Goal: Browse casually

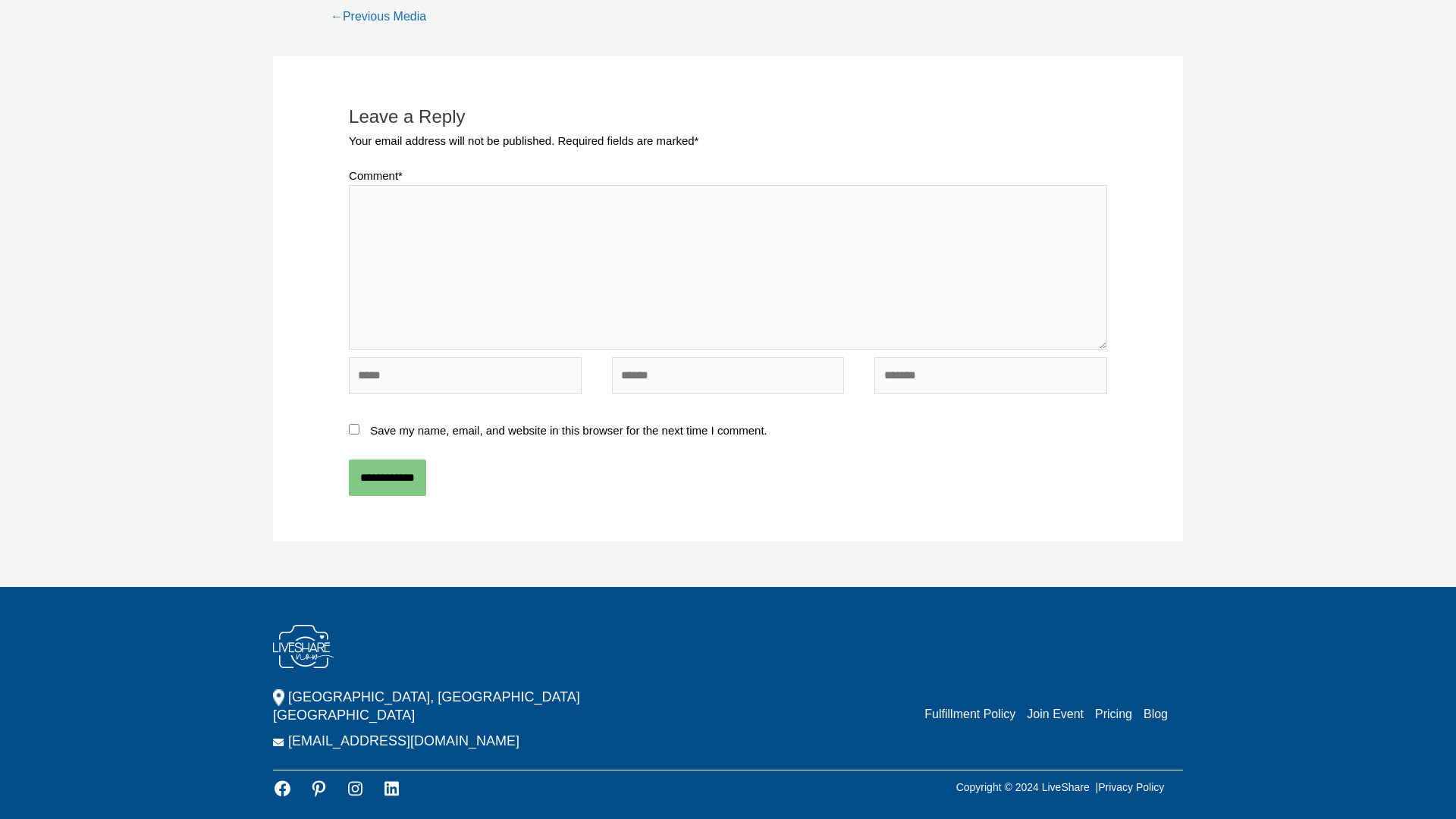
scroll to position [619, 0]
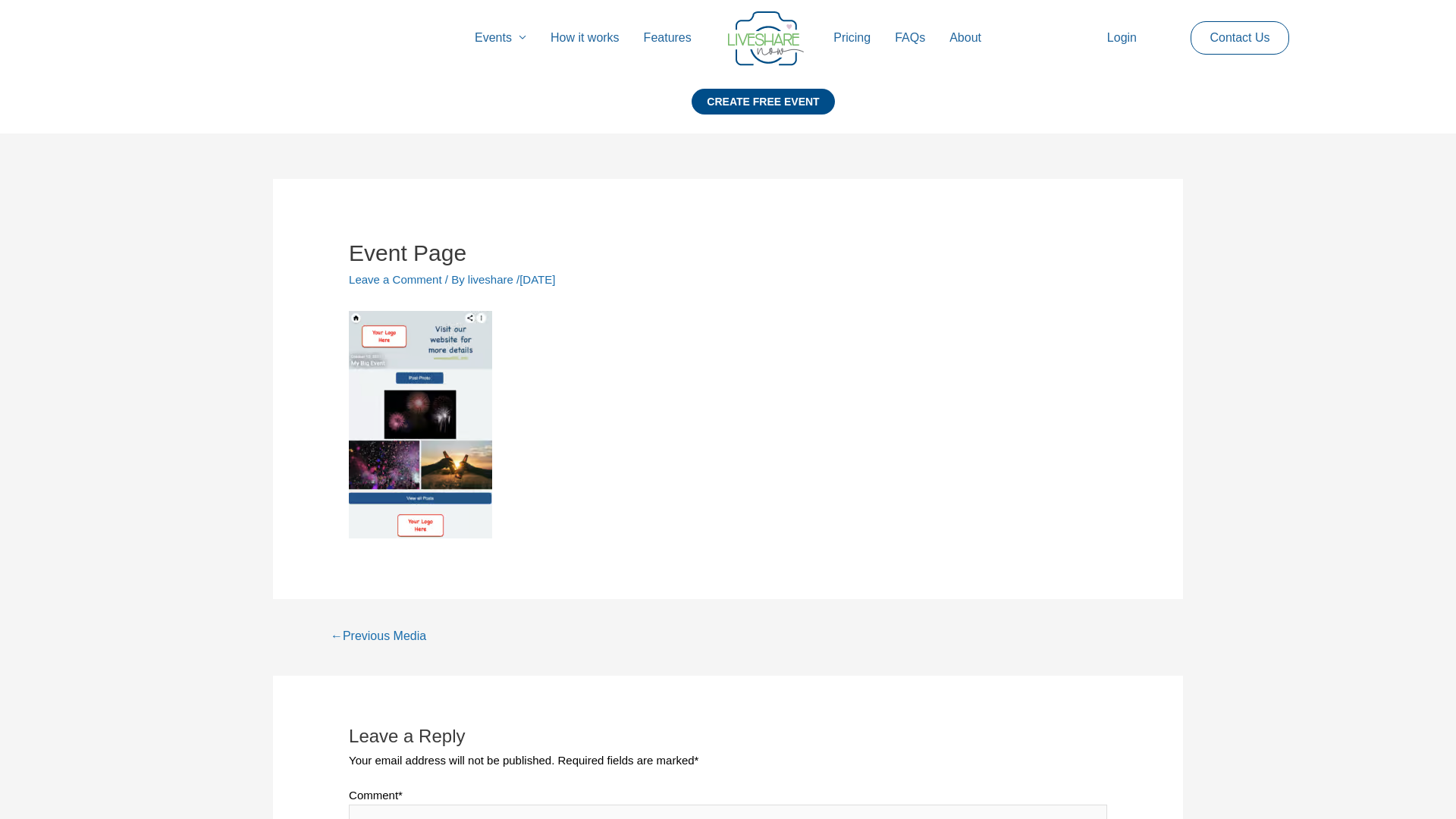
scroll to position [619, 0]
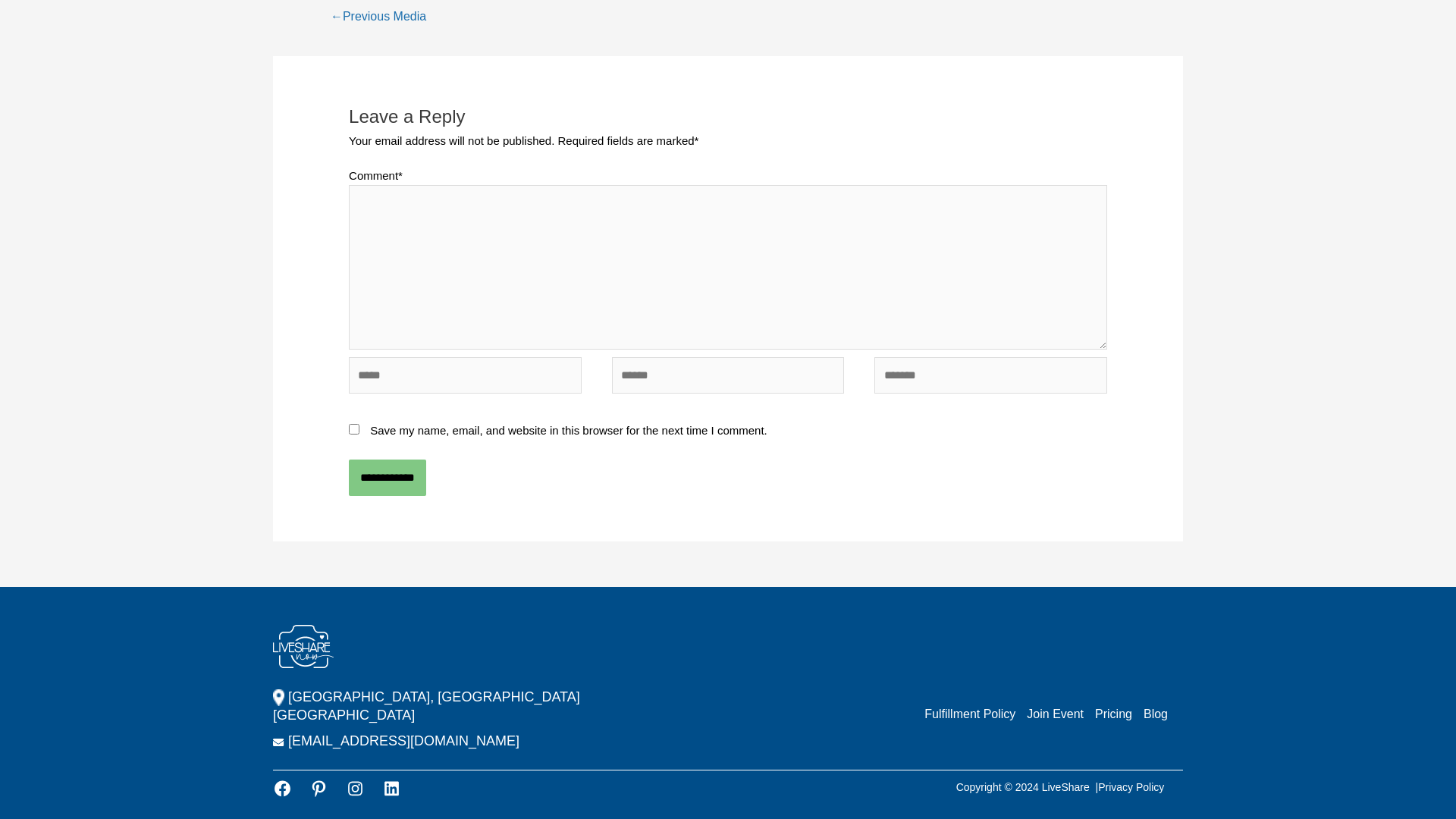
scroll to position [420, 0]
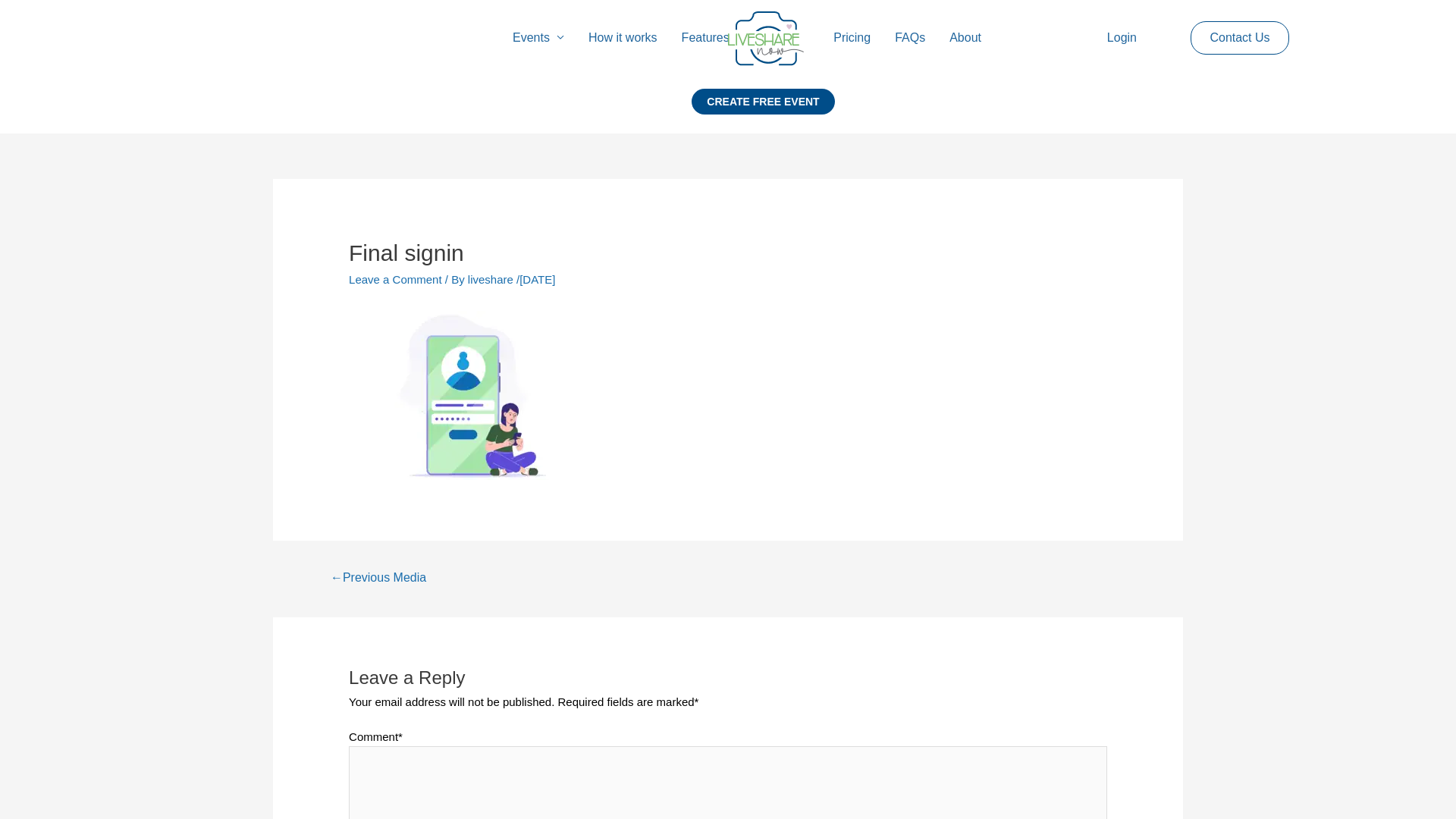
scroll to position [561, 0]
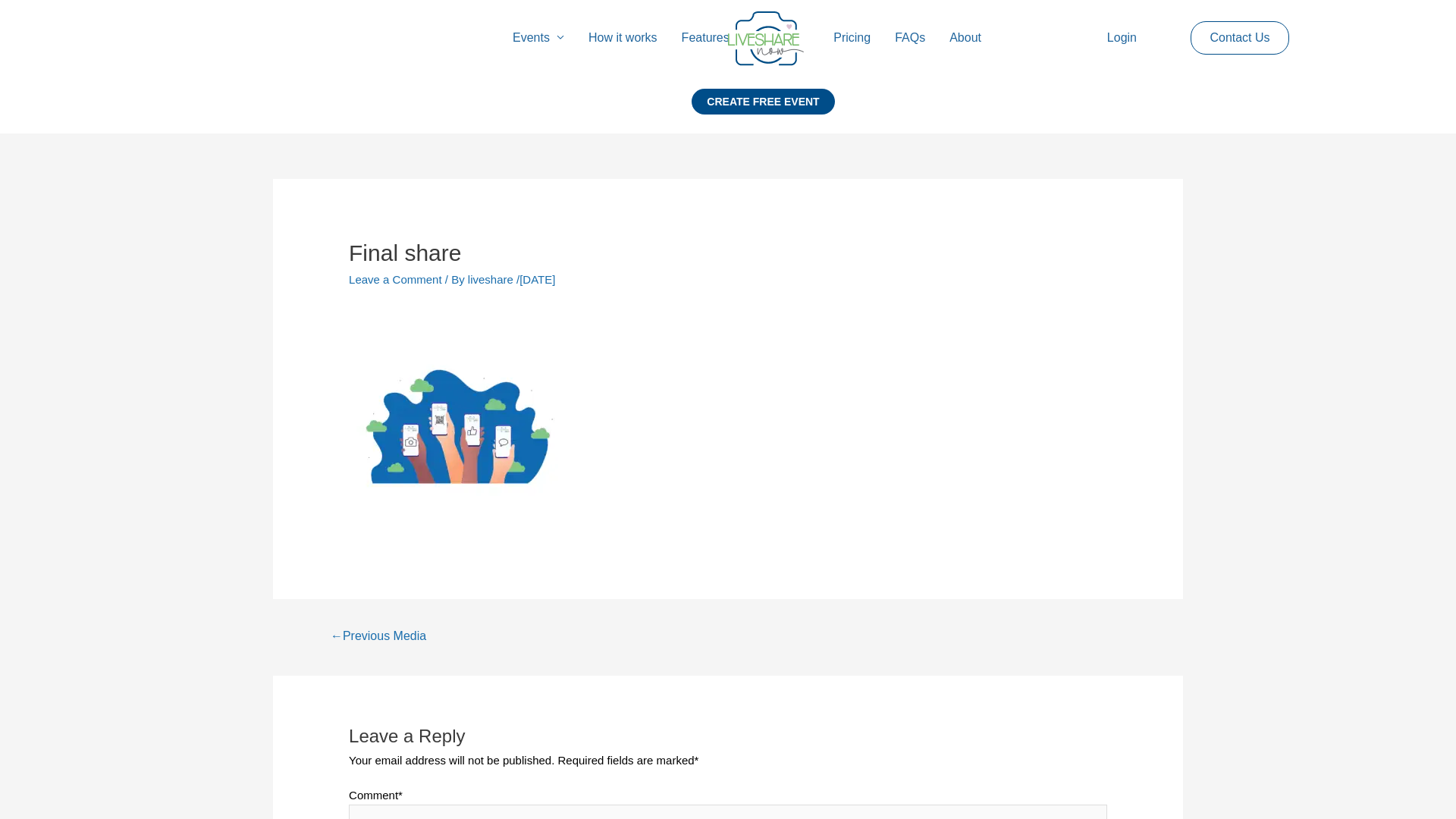
scroll to position [619, 0]
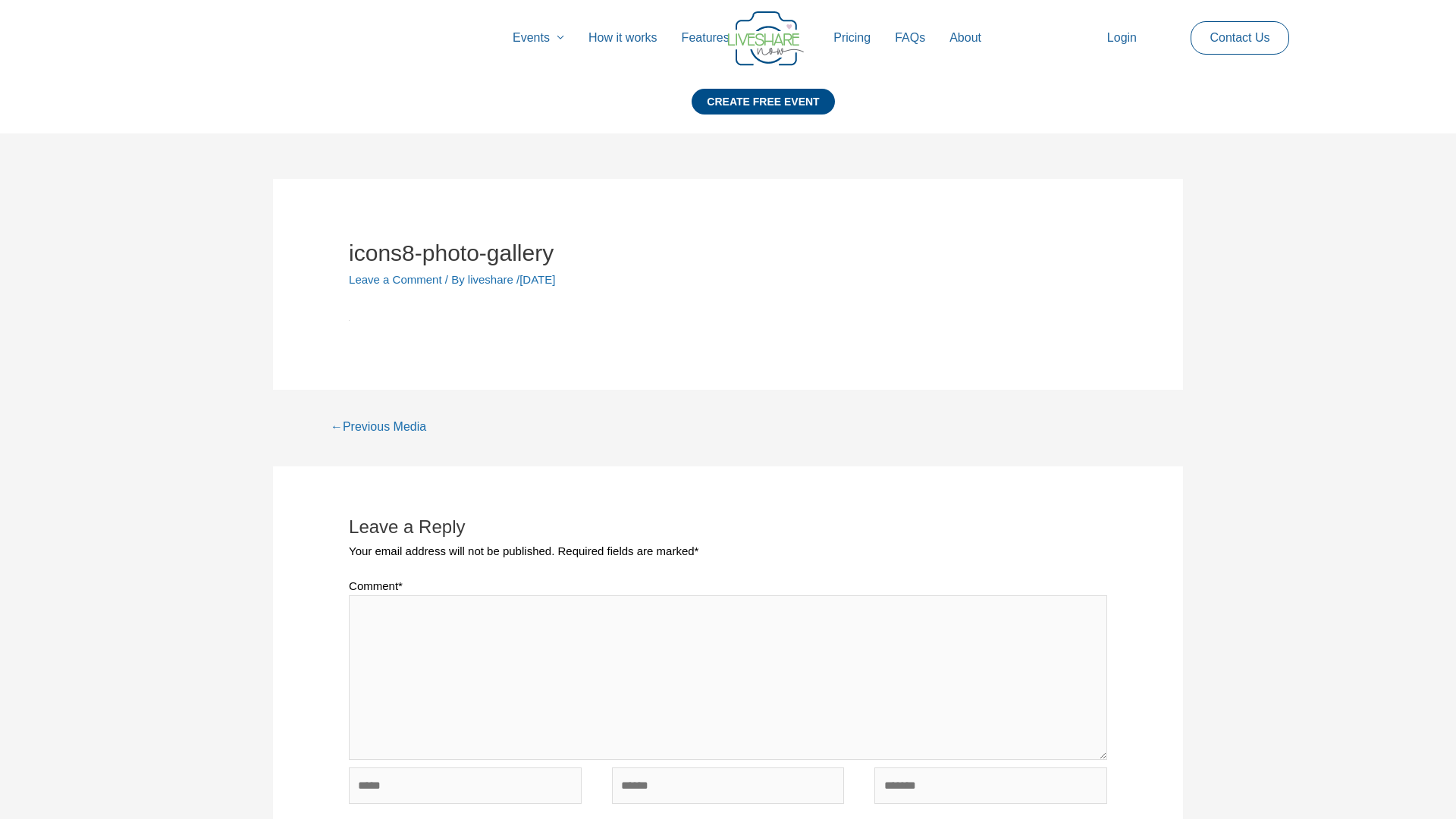
scroll to position [410, 0]
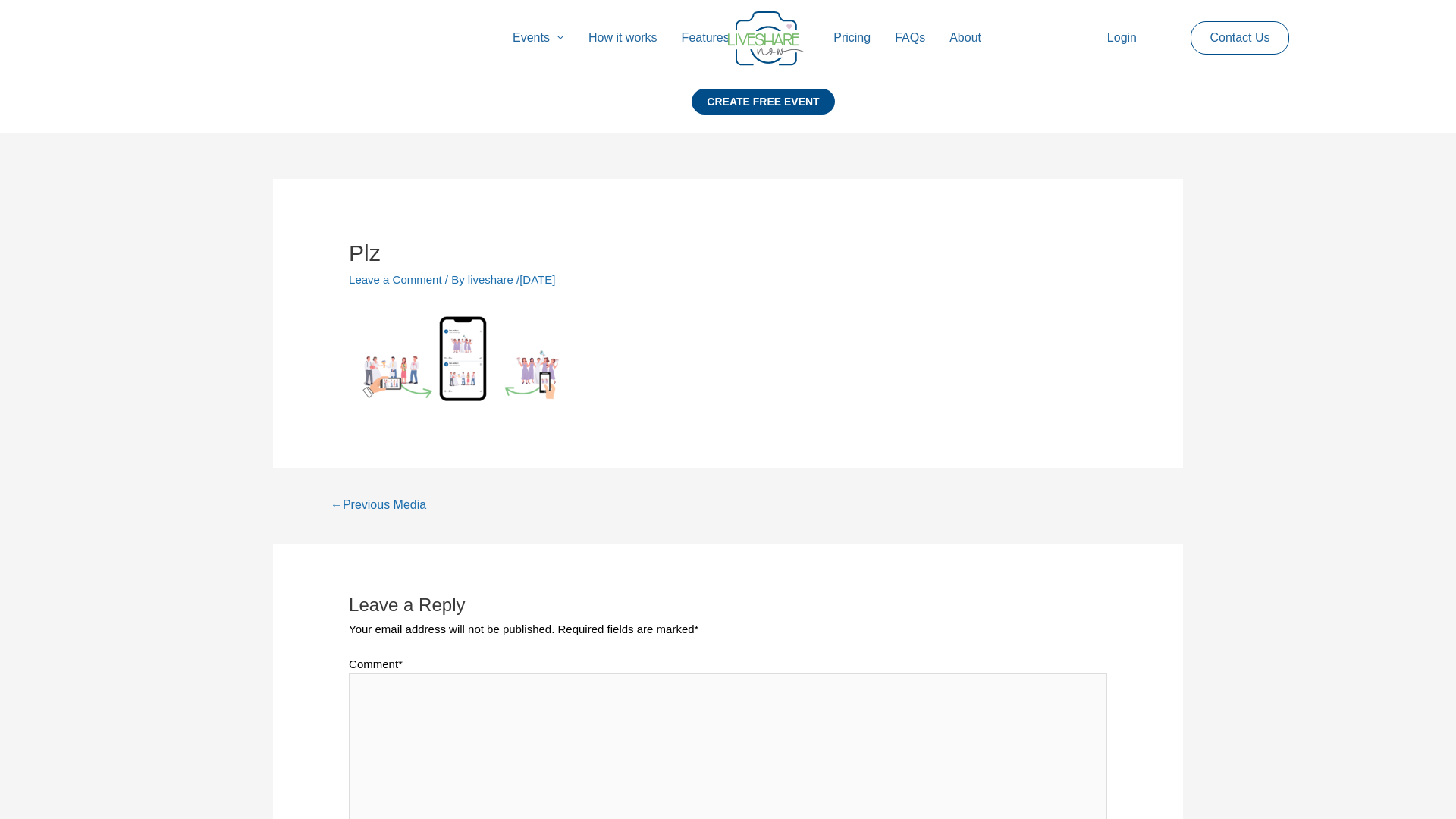
scroll to position [488, 0]
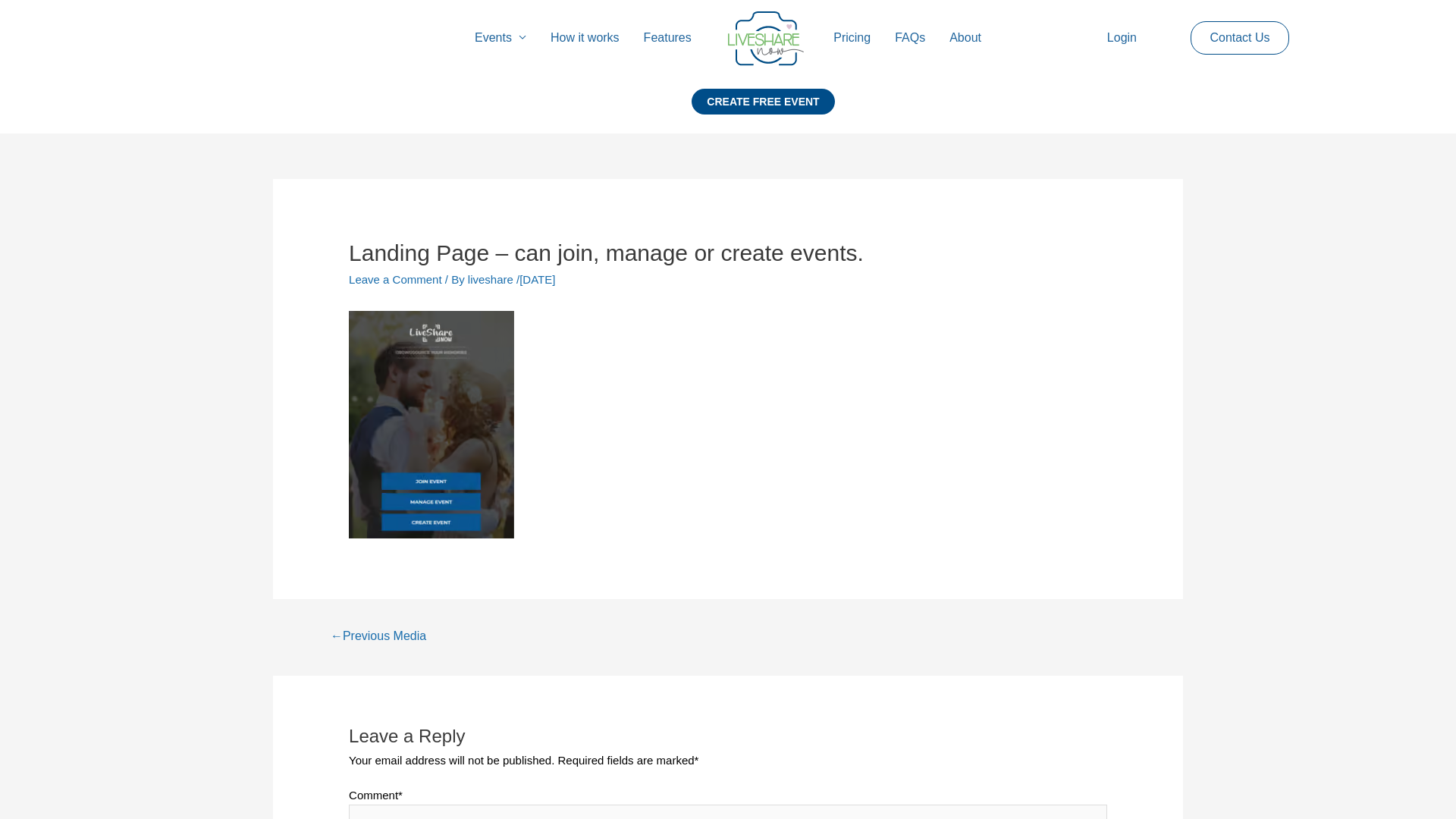
scroll to position [619, 0]
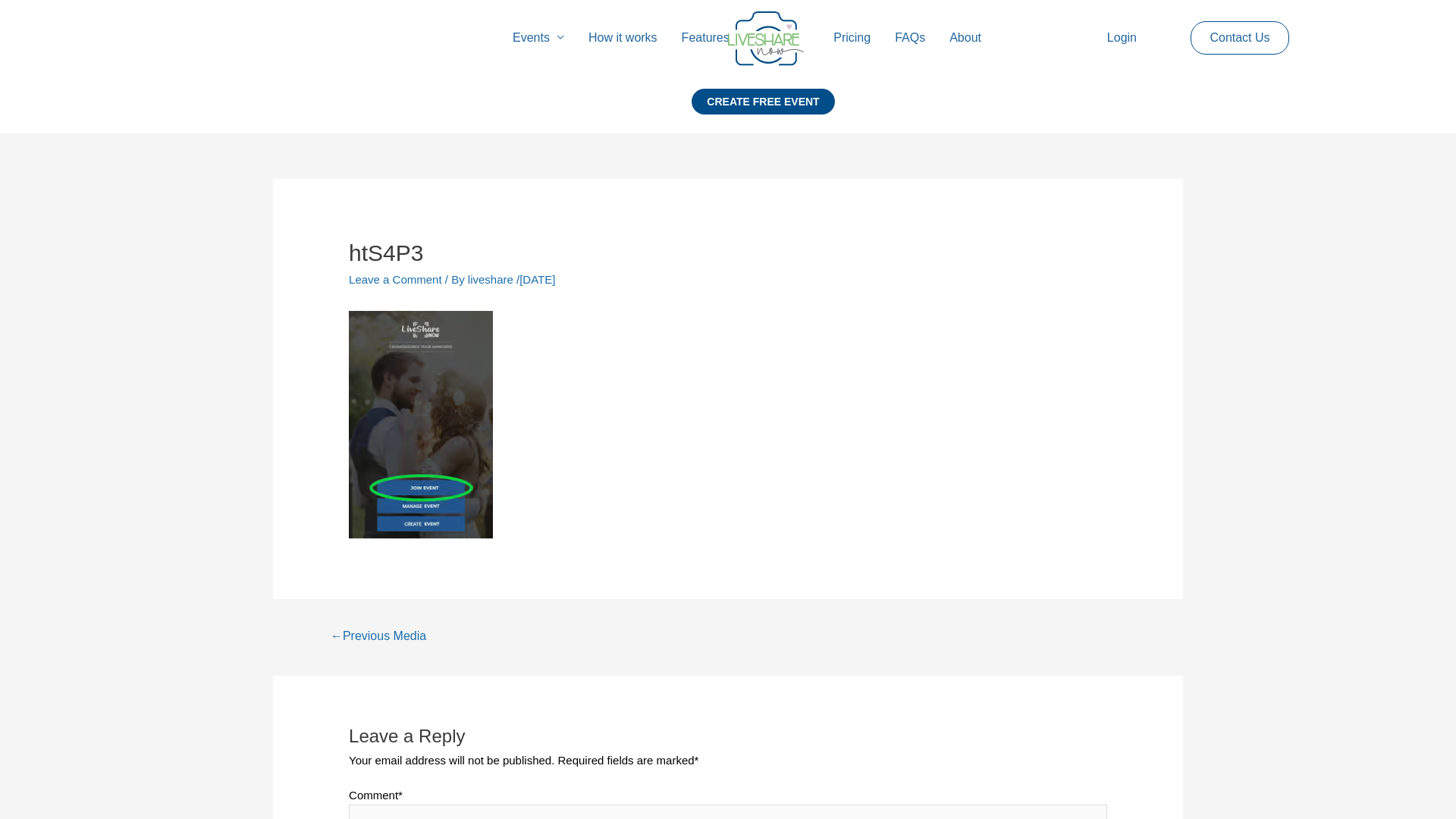
scroll to position [619, 0]
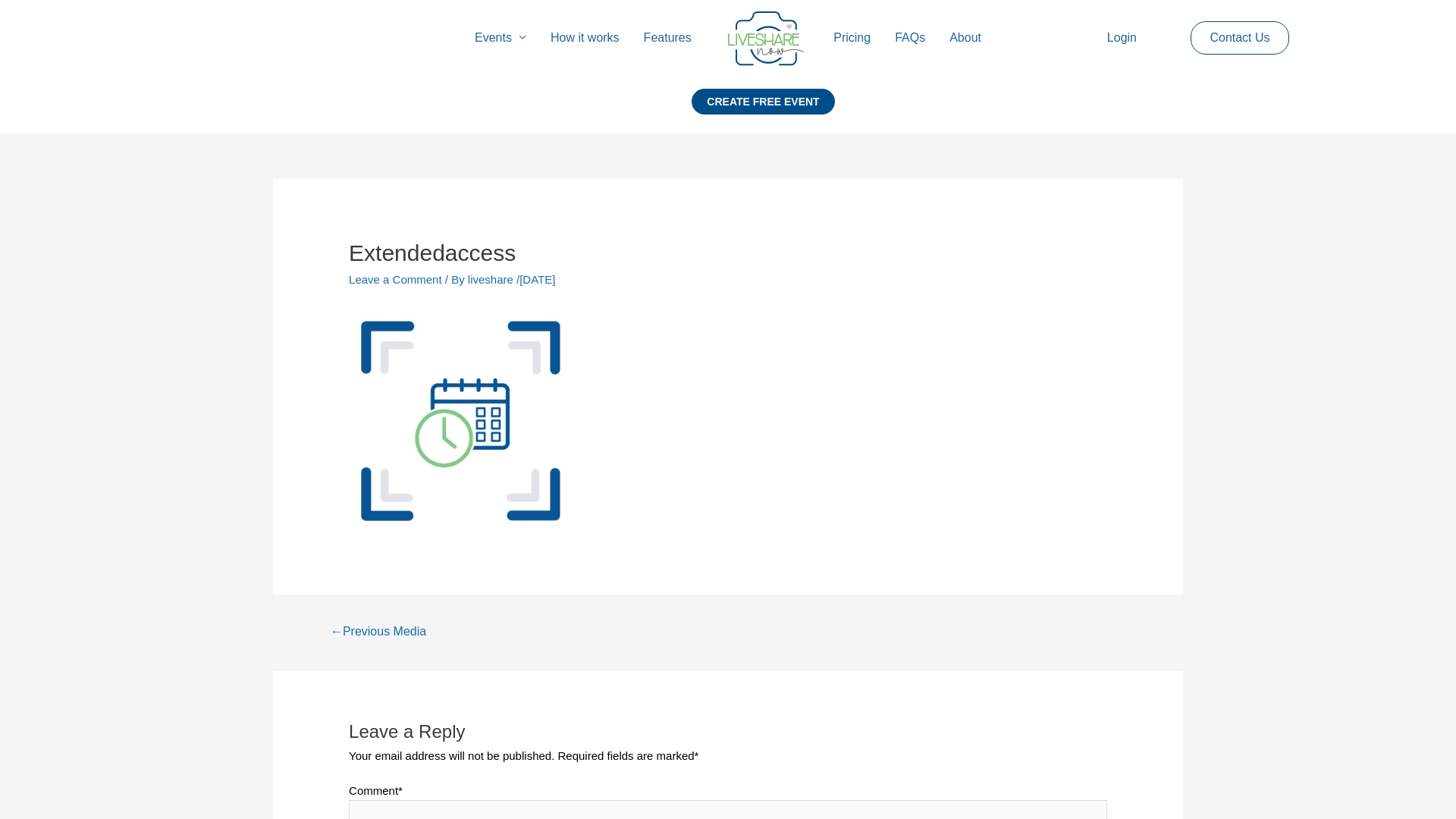
scroll to position [615, 0]
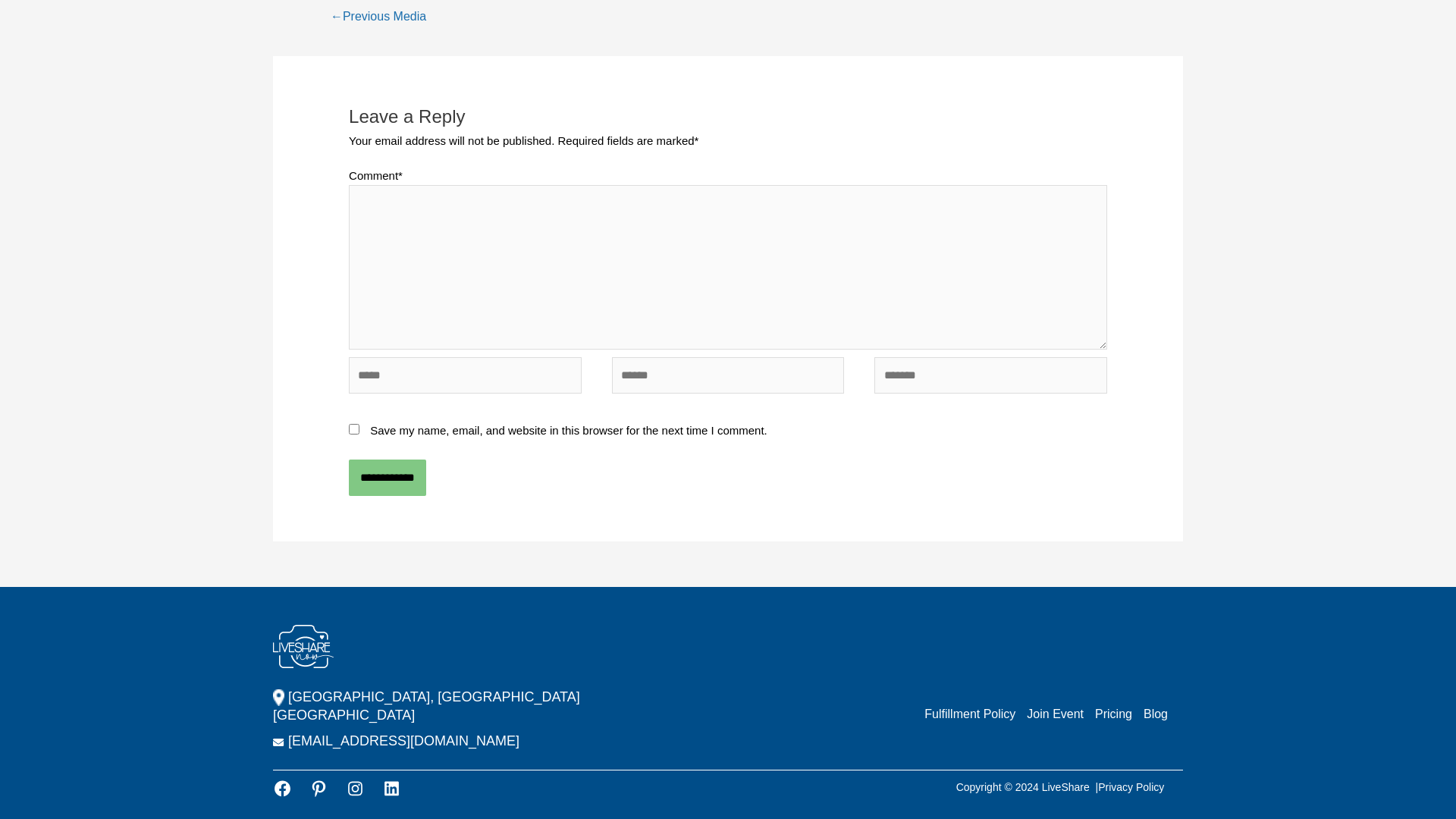
scroll to position [613, 0]
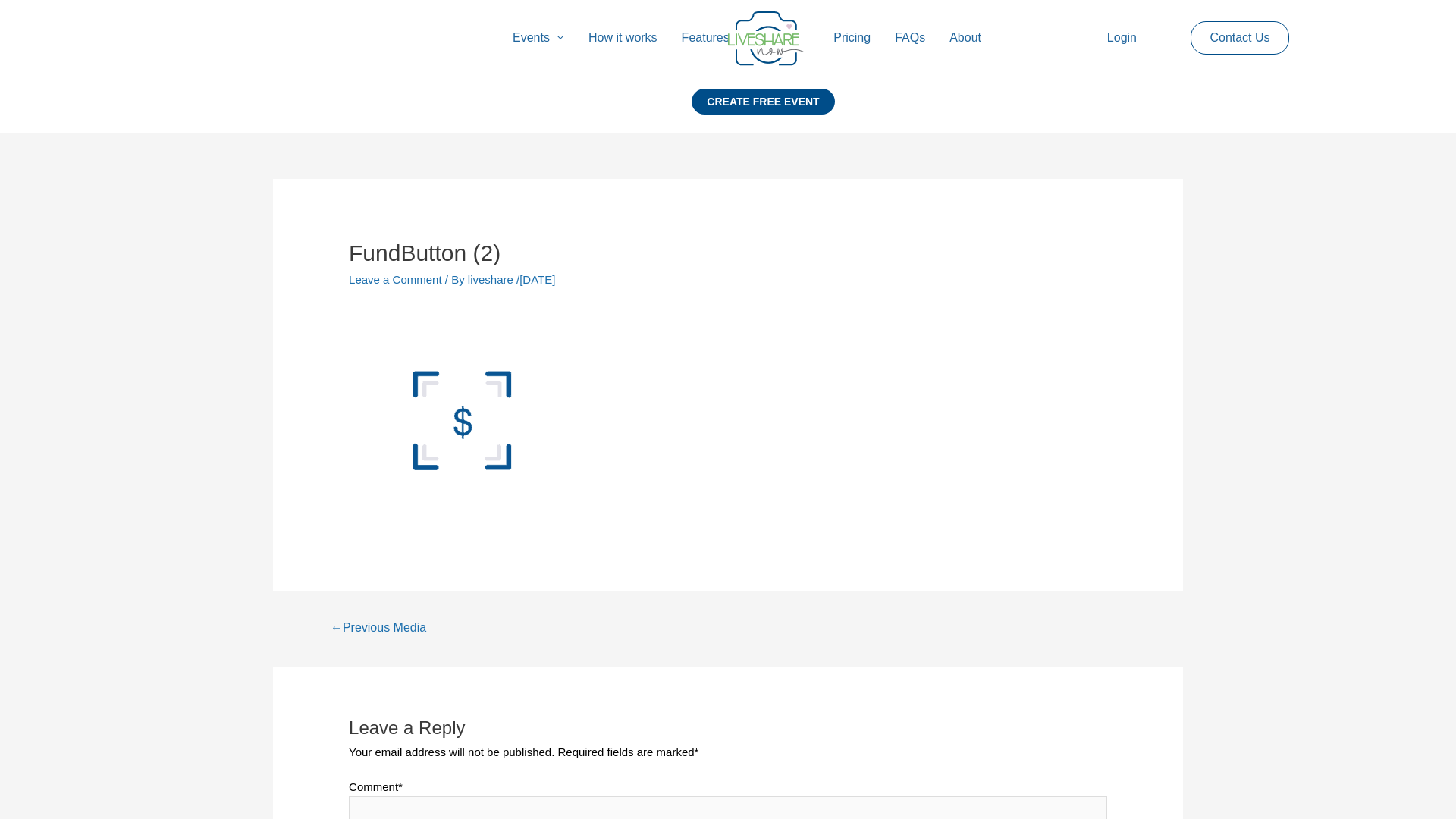
scroll to position [611, 0]
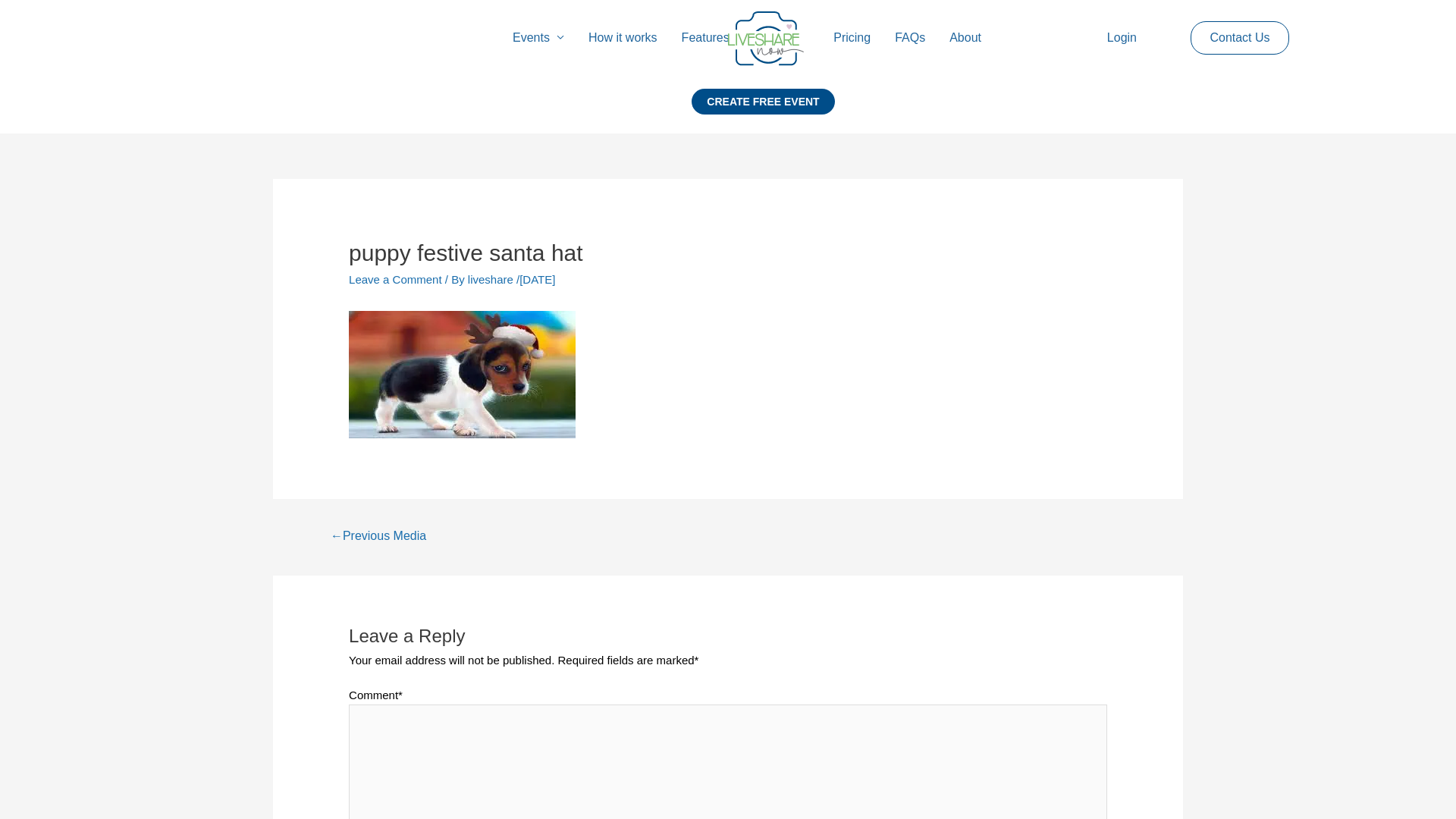
scroll to position [519, 0]
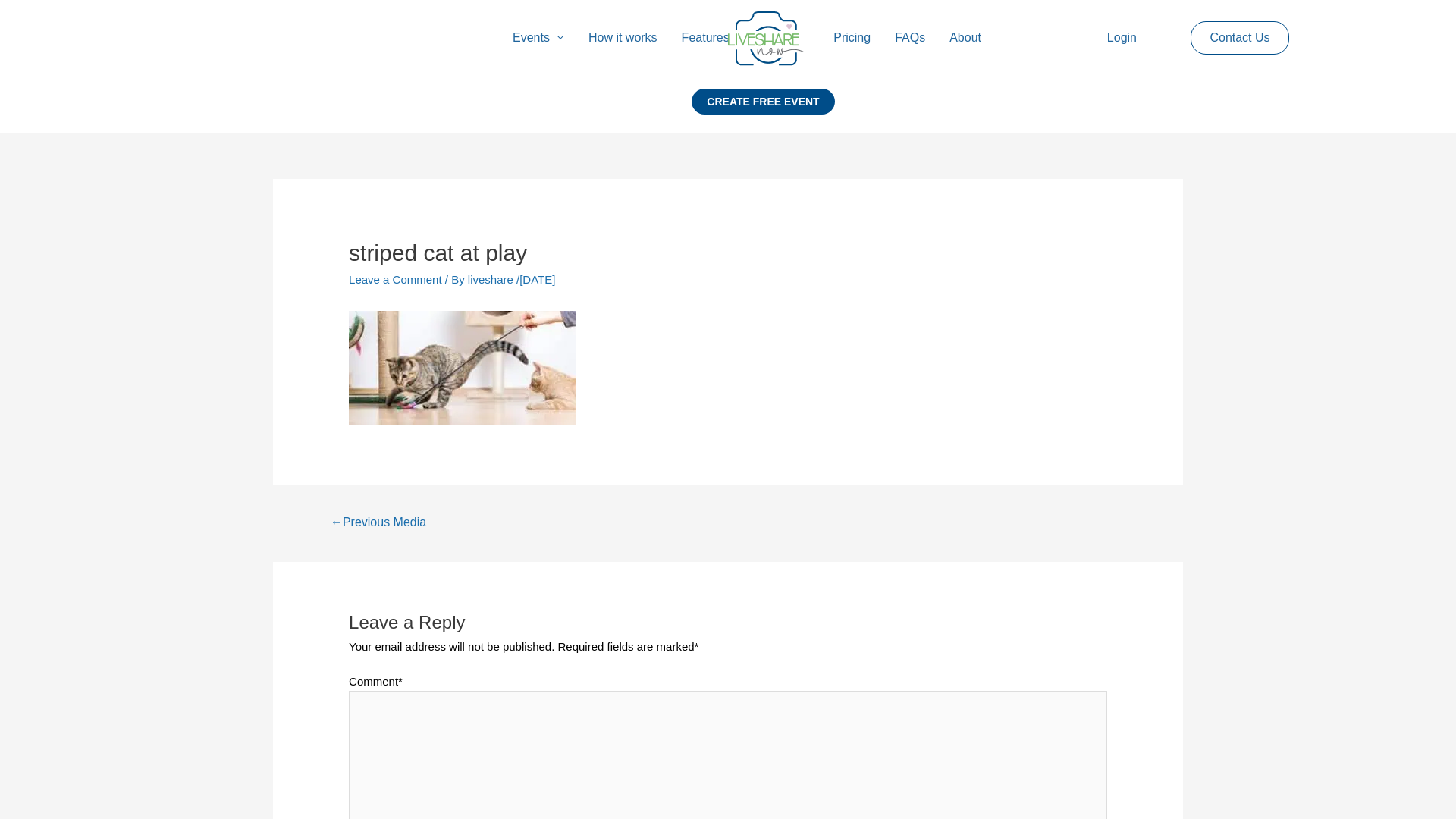
scroll to position [506, 0]
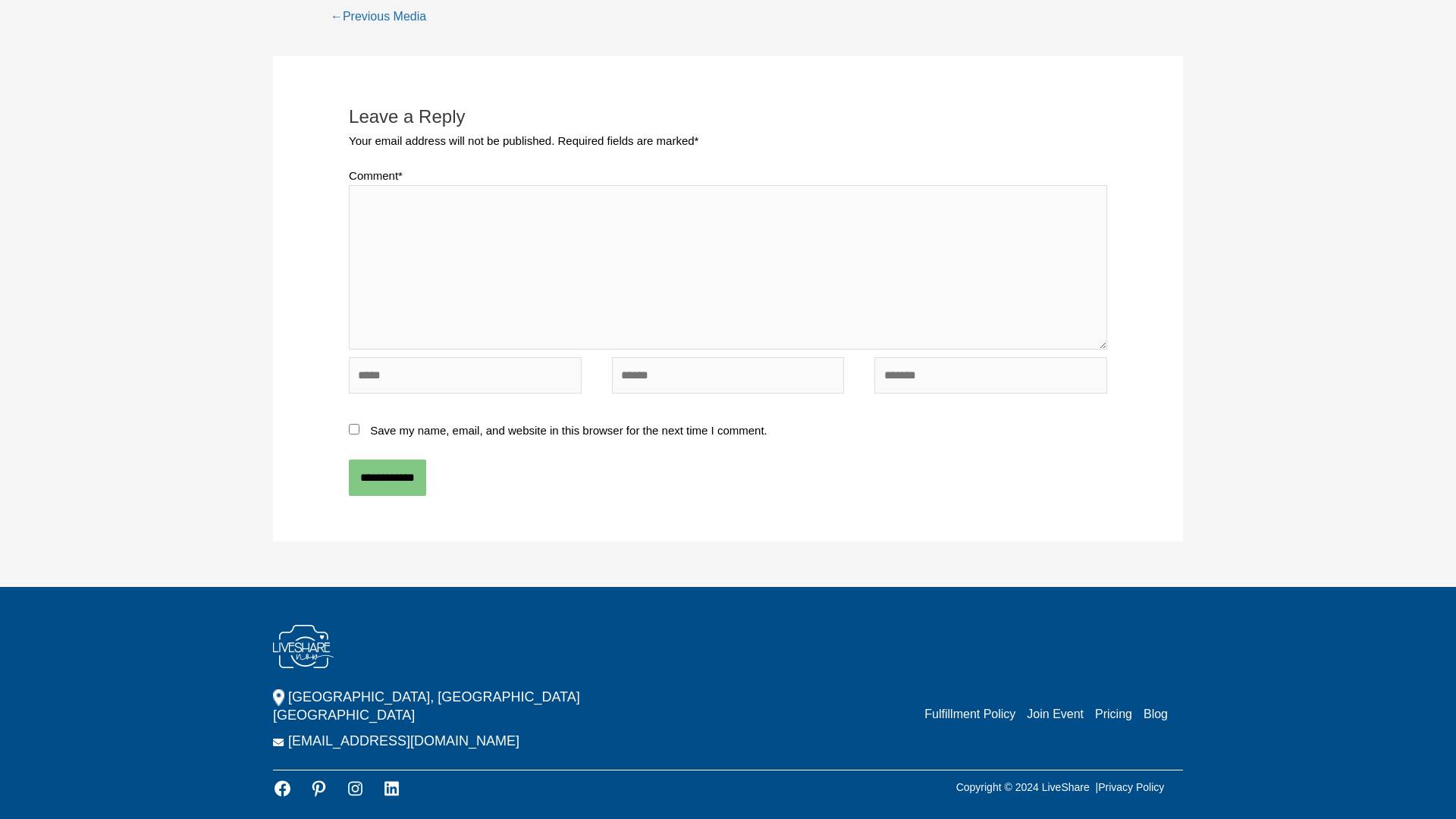
scroll to position [468, 0]
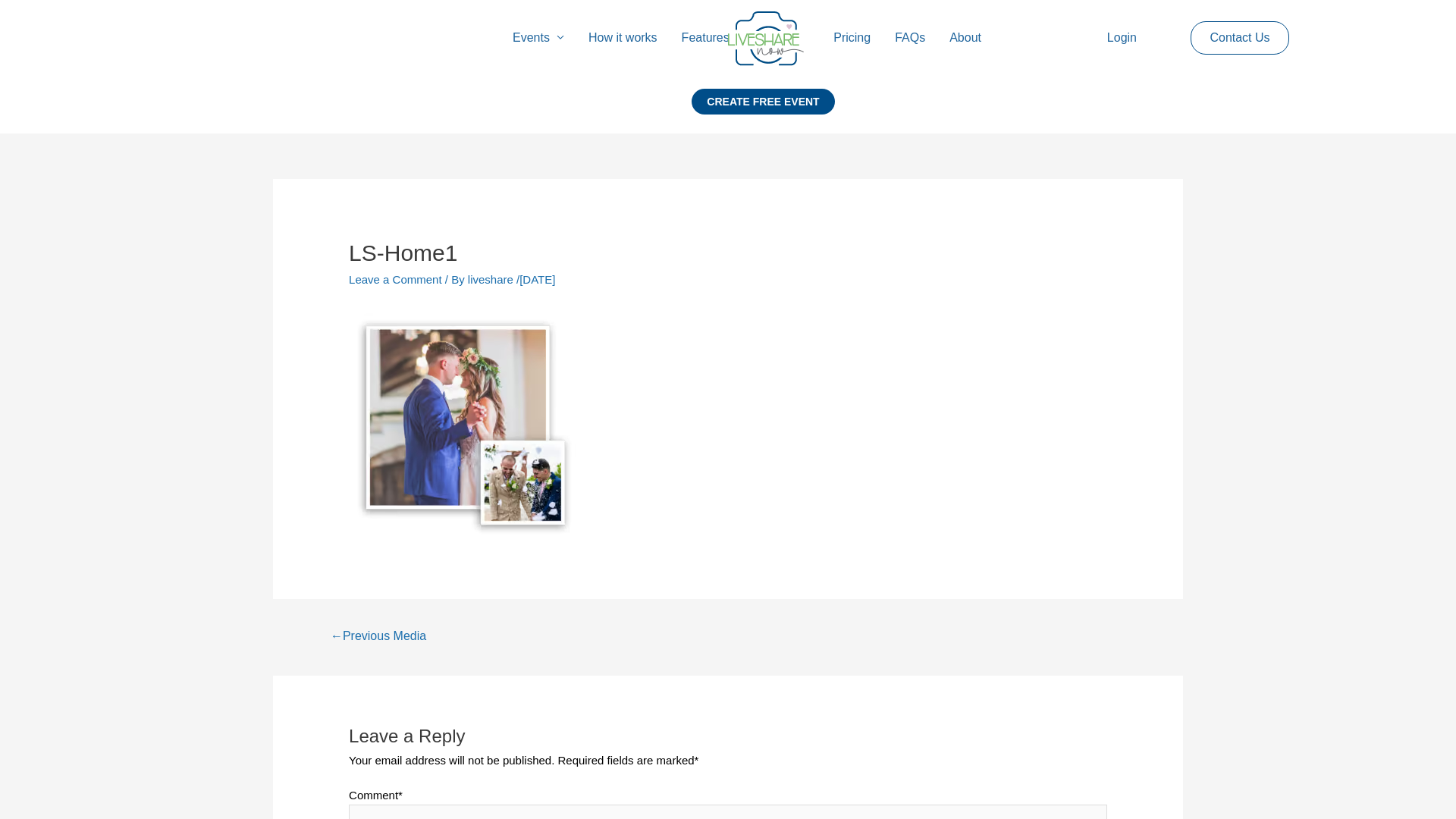
scroll to position [619, 0]
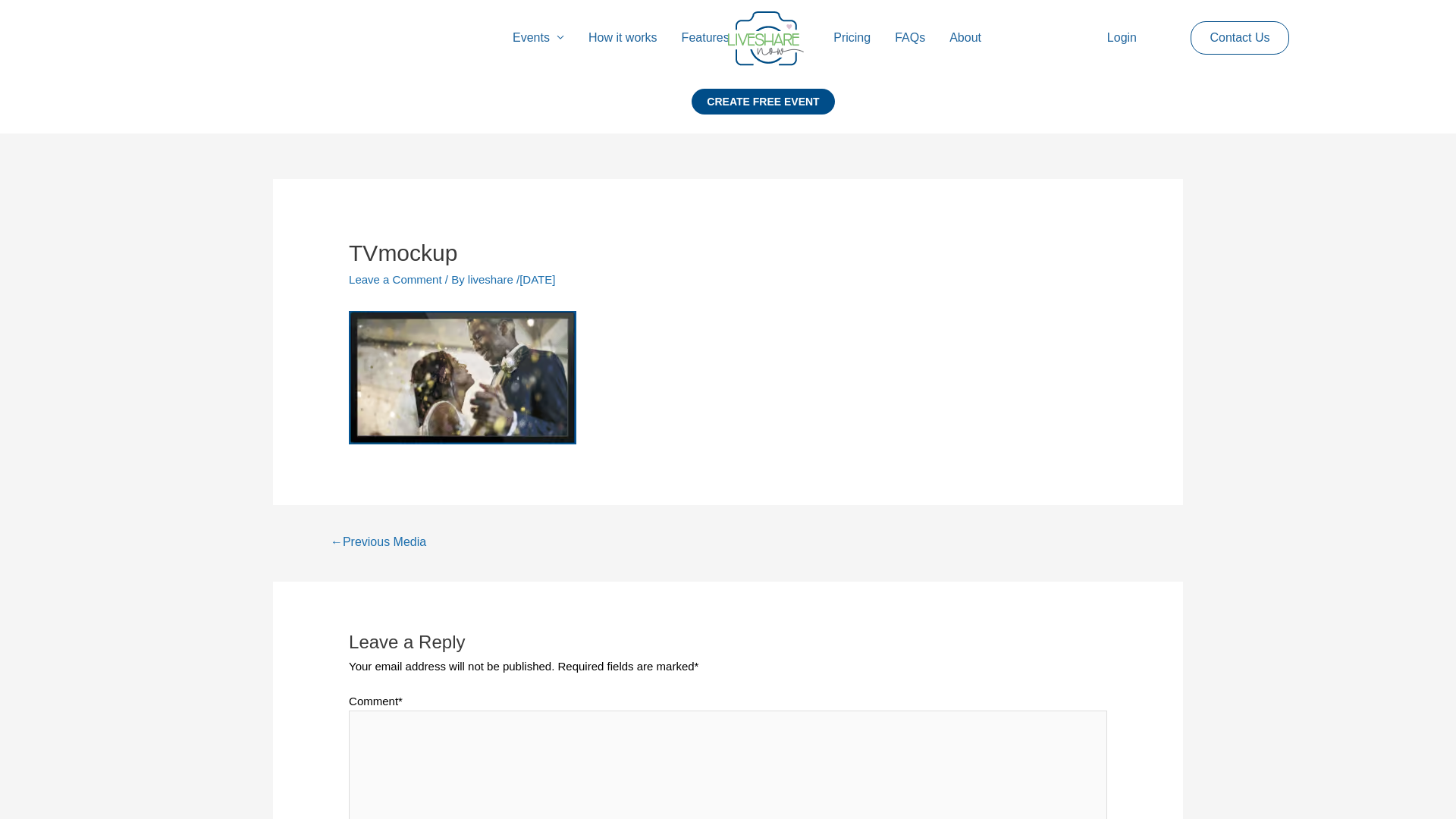
scroll to position [526, 0]
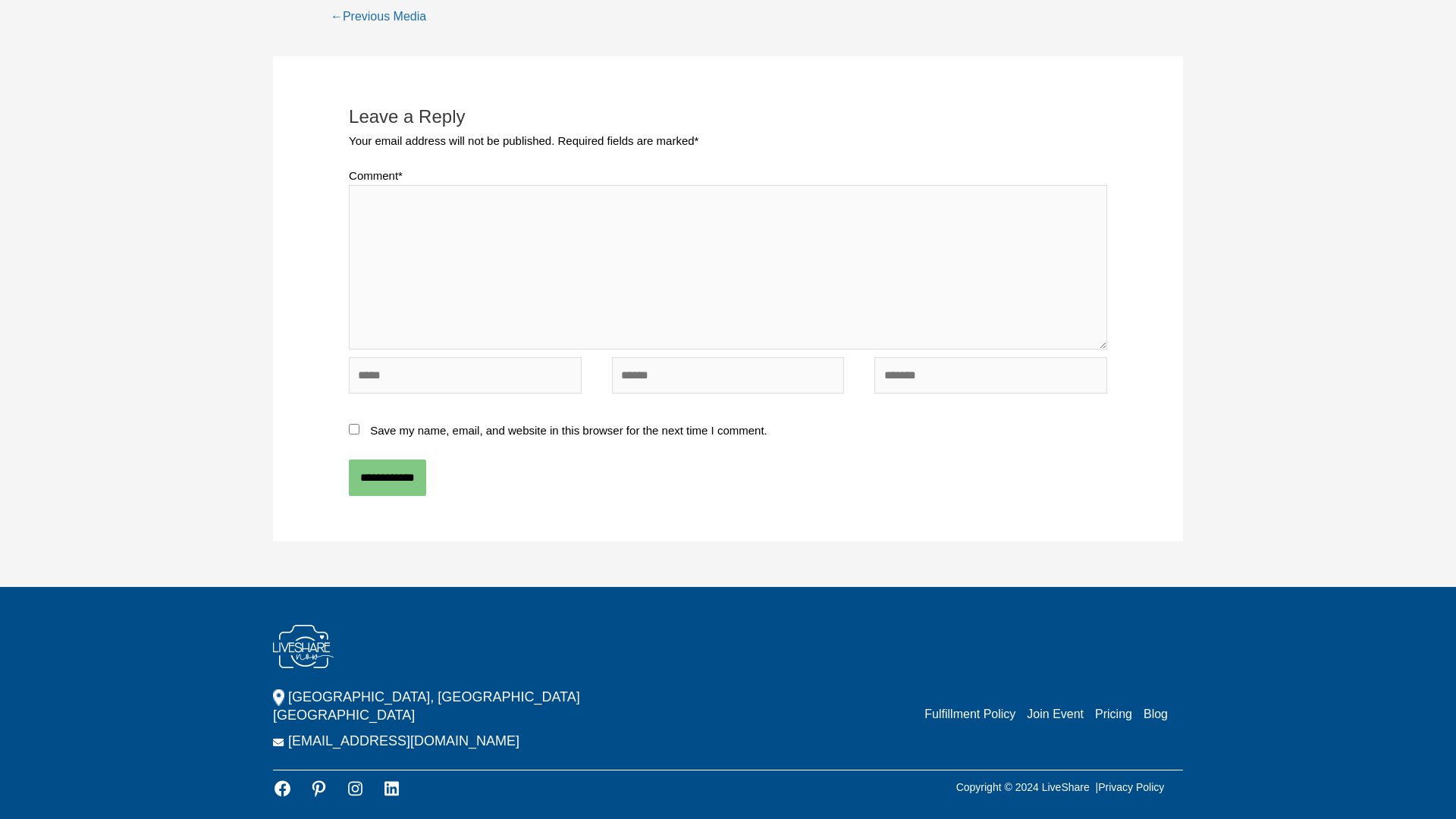
scroll to position [587, 0]
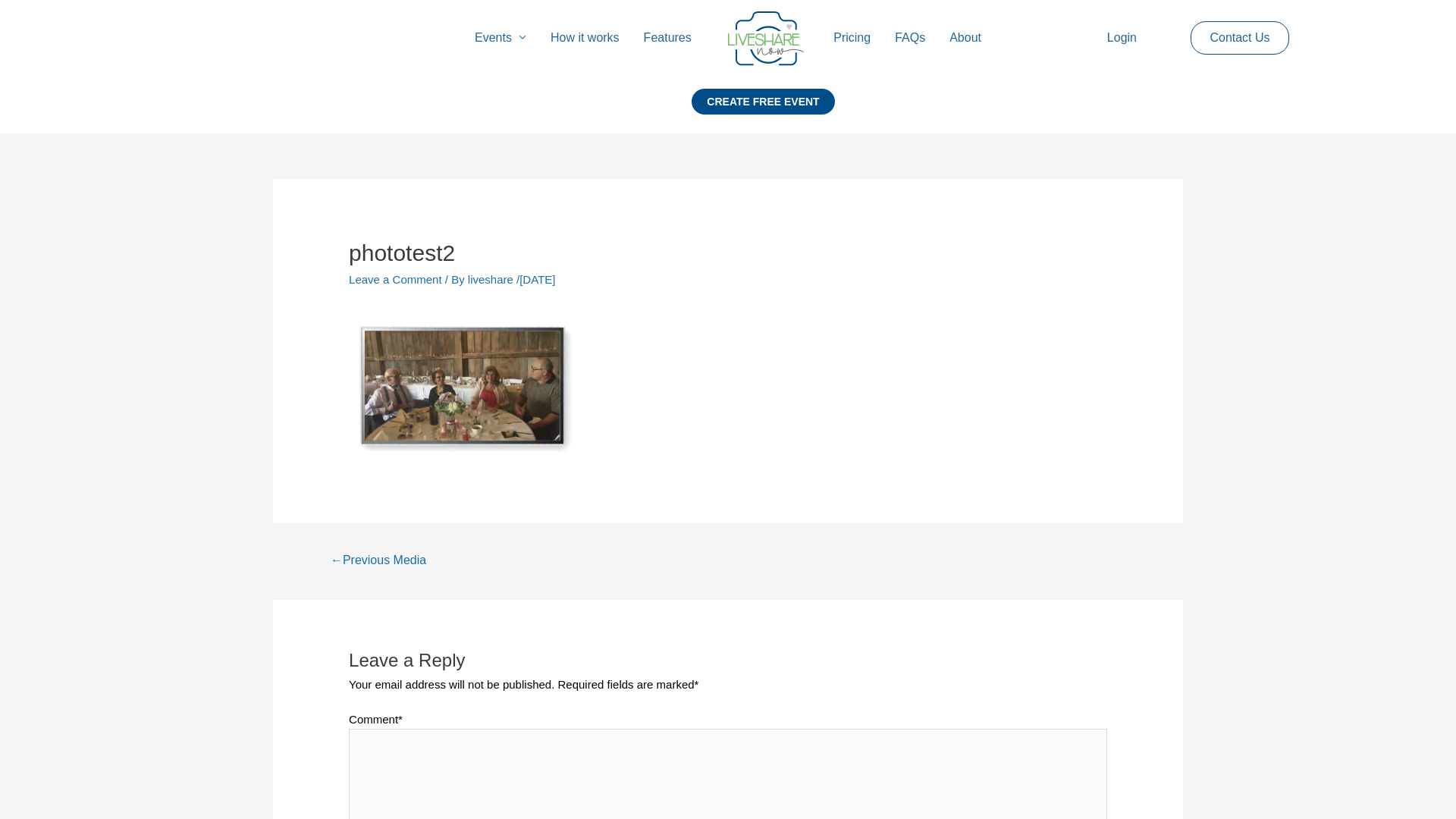
scroll to position [544, 0]
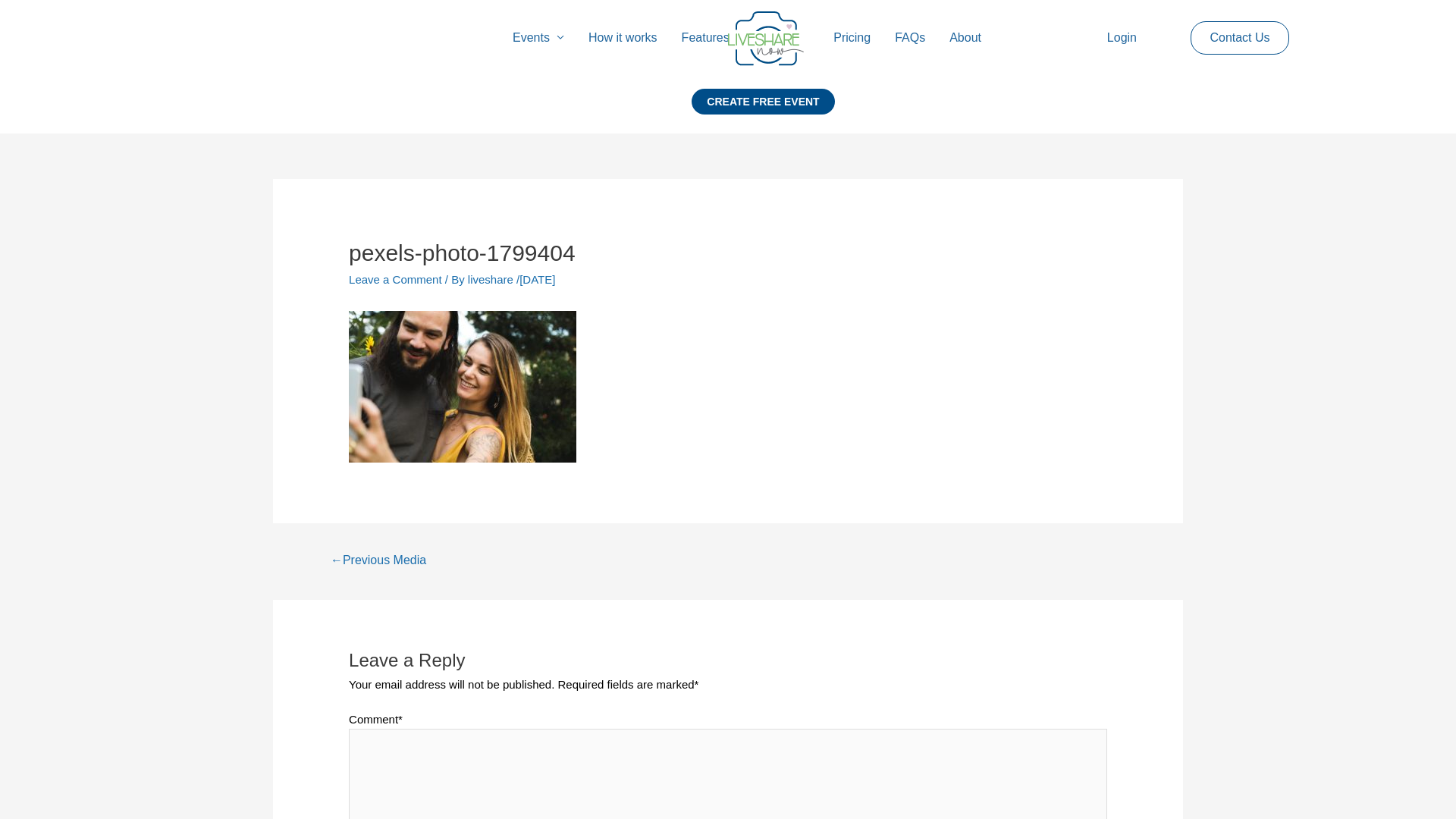
scroll to position [544, 0]
